Goal: Information Seeking & Learning: Learn about a topic

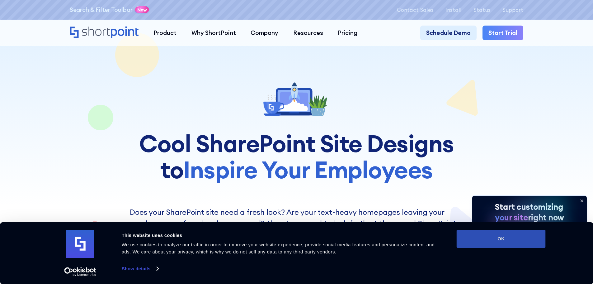
click at [539, 237] on button "OK" at bounding box center [501, 238] width 89 height 18
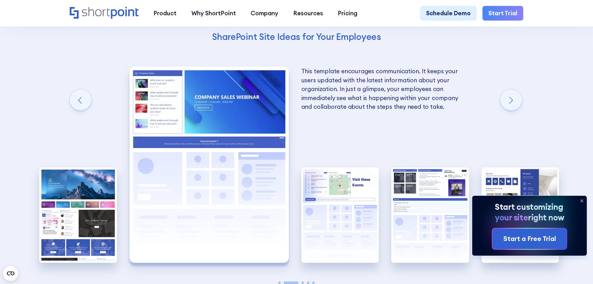
scroll to position [1277, 0]
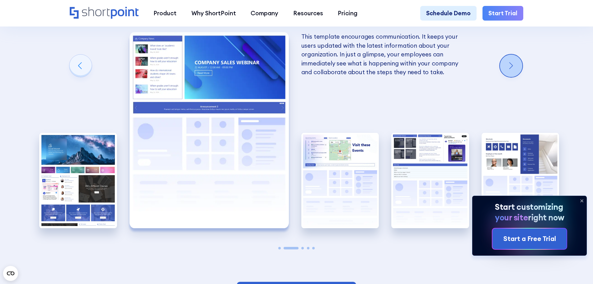
click at [520, 75] on div "Next slide" at bounding box center [511, 65] width 22 height 22
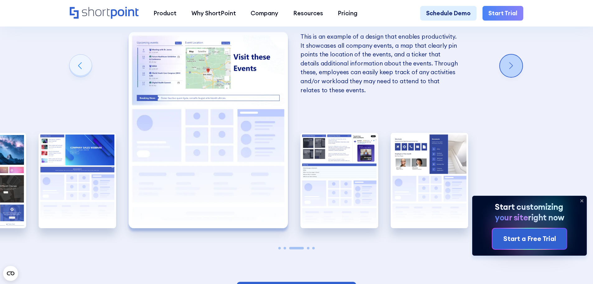
click at [513, 73] on div "Next slide" at bounding box center [511, 65] width 22 height 22
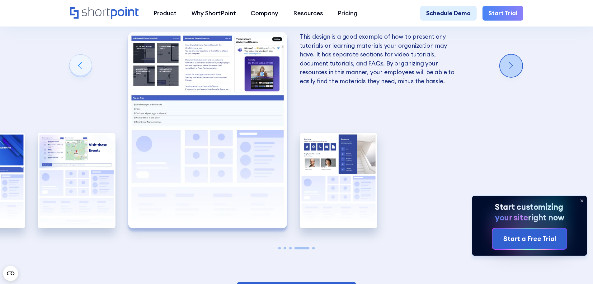
click at [513, 73] on div "Next slide" at bounding box center [511, 65] width 22 height 22
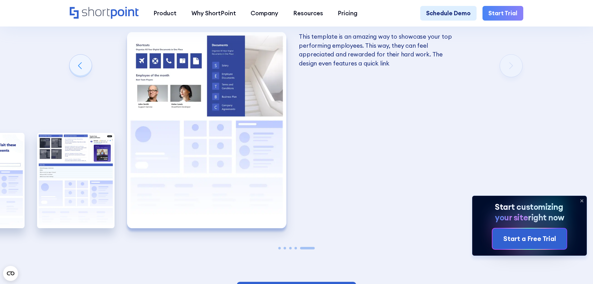
click at [513, 73] on div "Using Cool SharePoint Web Parts to Create an Effective Design Wondering where t…" at bounding box center [296, 55] width 593 height 532
click at [81, 75] on div "Previous slide" at bounding box center [80, 65] width 22 height 22
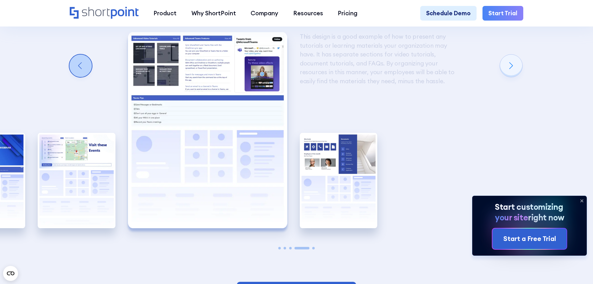
click at [81, 75] on div "Previous slide" at bounding box center [80, 65] width 22 height 22
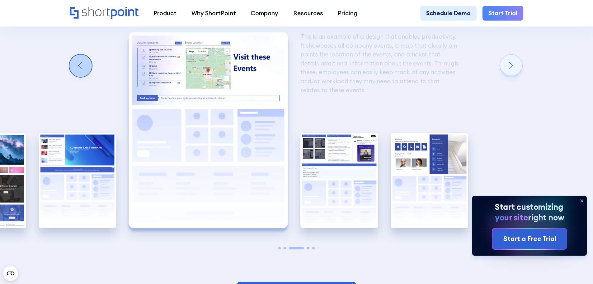
click at [81, 75] on div "Previous slide" at bounding box center [80, 65] width 22 height 22
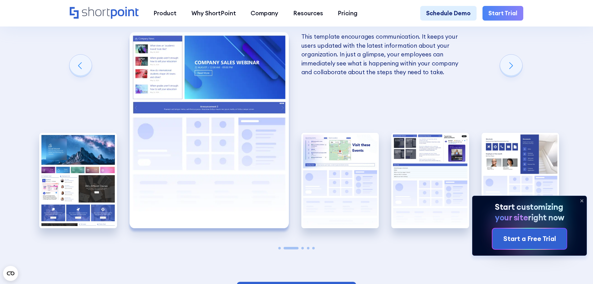
click at [221, 81] on img "2 / 5" at bounding box center [209, 130] width 159 height 196
click at [79, 77] on div "Previous slide" at bounding box center [80, 65] width 22 height 22
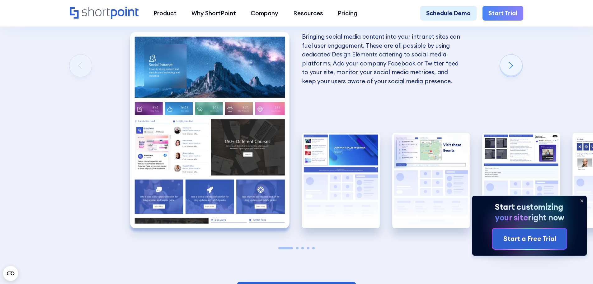
click at [201, 118] on img "1 / 5" at bounding box center [209, 130] width 159 height 196
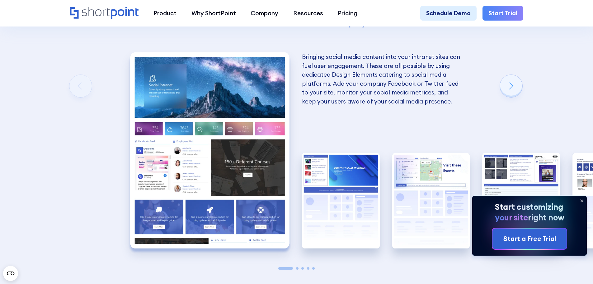
scroll to position [1246, 0]
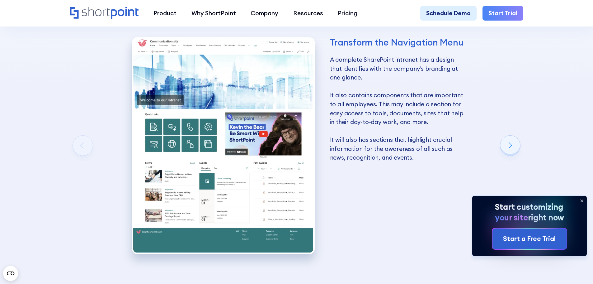
scroll to position [1121, 0]
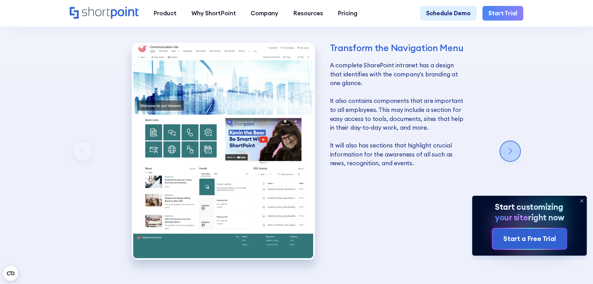
click at [515, 155] on div "Next slide" at bounding box center [510, 151] width 20 height 20
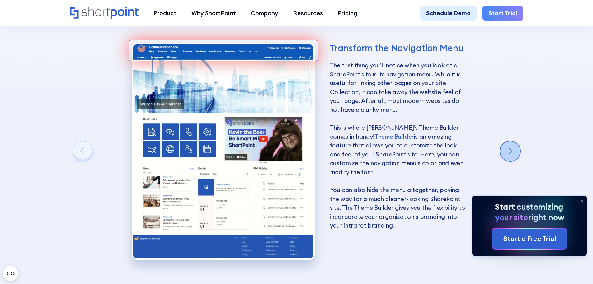
click at [515, 155] on div "Next slide" at bounding box center [510, 151] width 20 height 20
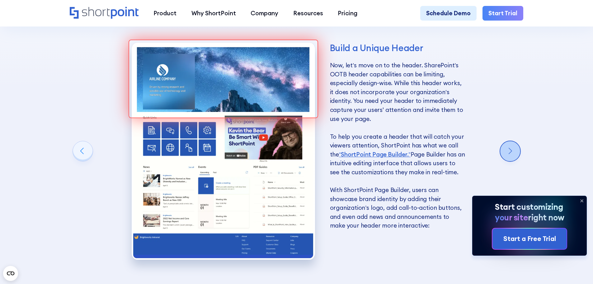
click at [515, 155] on div "Next slide" at bounding box center [510, 151] width 20 height 20
